Goal: Transaction & Acquisition: Purchase product/service

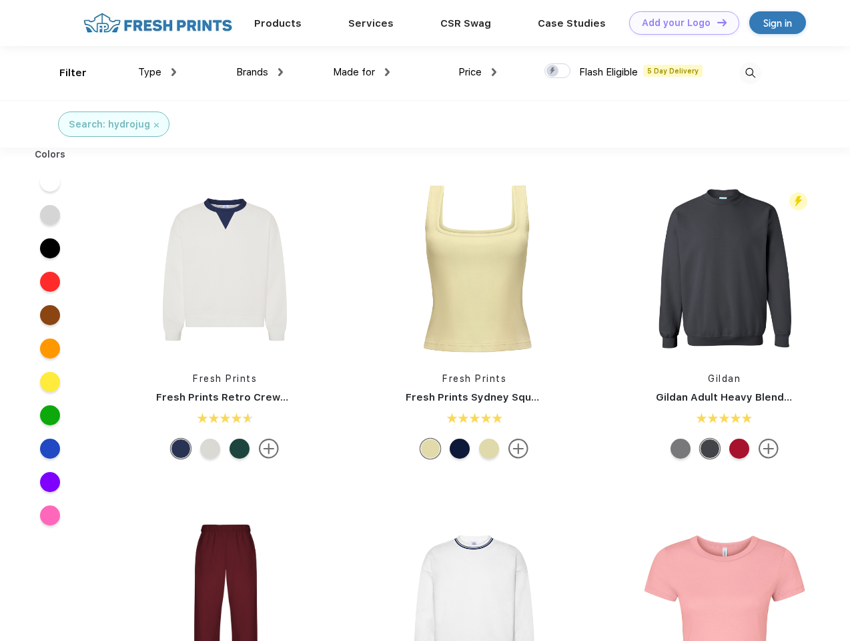
click at [679, 23] on link "Add your Logo Design Tool" at bounding box center [684, 22] width 110 height 23
click at [0, 0] on div "Design Tool" at bounding box center [0, 0] width 0 height 0
click at [716, 22] on link "Add your Logo Design Tool" at bounding box center [684, 22] width 110 height 23
click at [64, 73] on div "Filter" at bounding box center [72, 72] width 27 height 15
click at [157, 72] on span "Type" at bounding box center [149, 72] width 23 height 12
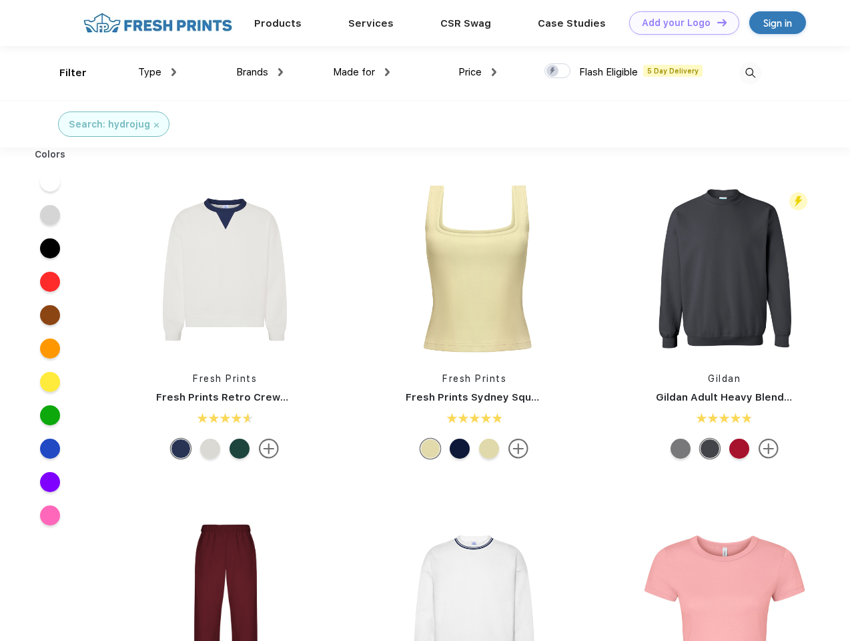
click at [260, 72] on span "Brands" at bounding box center [252, 72] width 32 height 12
click at [362, 72] on span "Made for" at bounding box center [354, 72] width 42 height 12
click at [478, 72] on span "Price" at bounding box center [469, 72] width 23 height 12
click at [558, 71] on div at bounding box center [558, 70] width 26 height 15
click at [553, 71] on input "checkbox" at bounding box center [549, 67] width 9 height 9
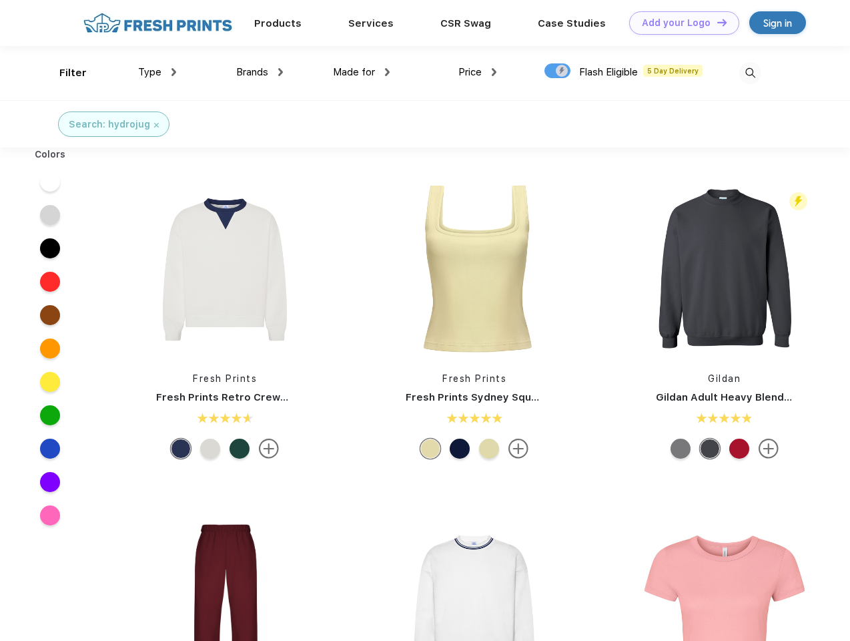
click at [750, 73] on img at bounding box center [750, 73] width 22 height 22
